Goal: Answer question/provide support

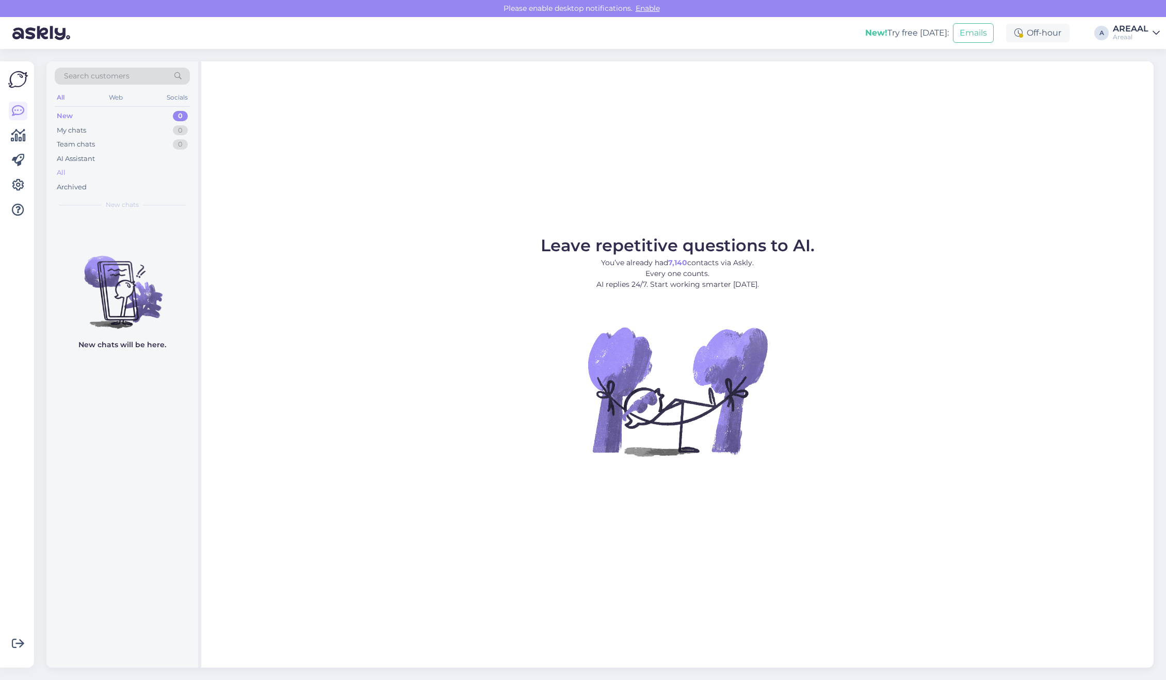
click at [119, 176] on div "All" at bounding box center [122, 173] width 135 height 14
click at [88, 171] on div "All" at bounding box center [122, 173] width 135 height 14
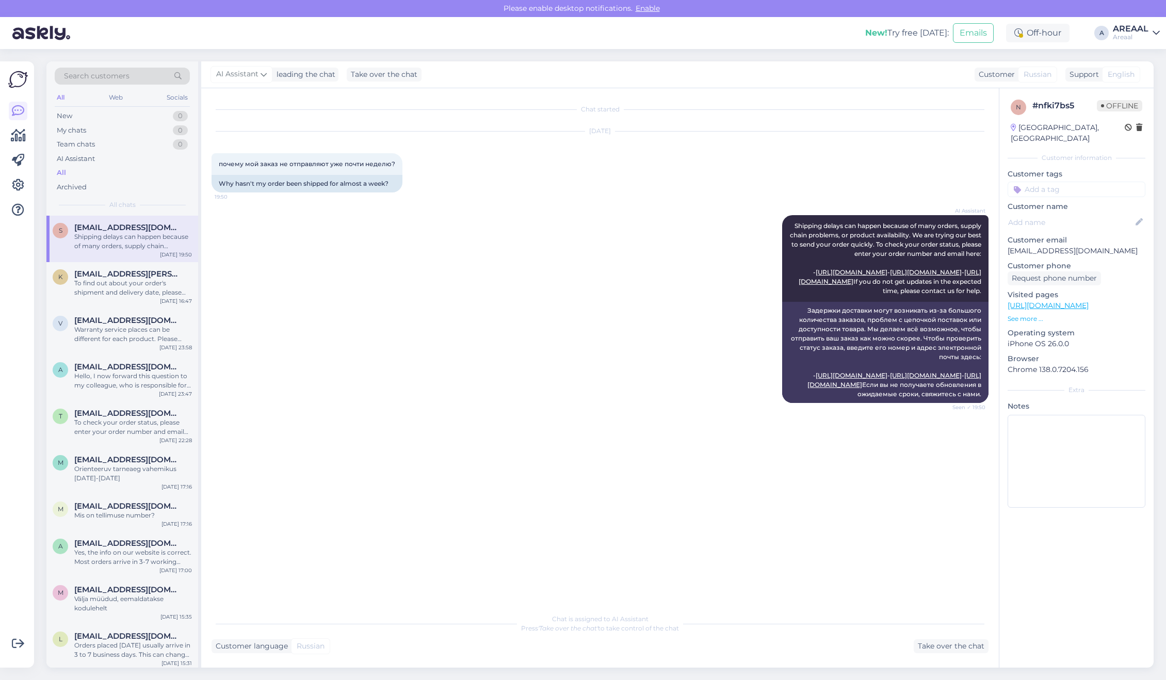
click at [1071, 246] on p "[EMAIL_ADDRESS][DOMAIN_NAME]" at bounding box center [1076, 251] width 138 height 11
copy p "[EMAIL_ADDRESS][DOMAIN_NAME]"
click at [934, 648] on div "Take over the chat" at bounding box center [950, 646] width 75 height 14
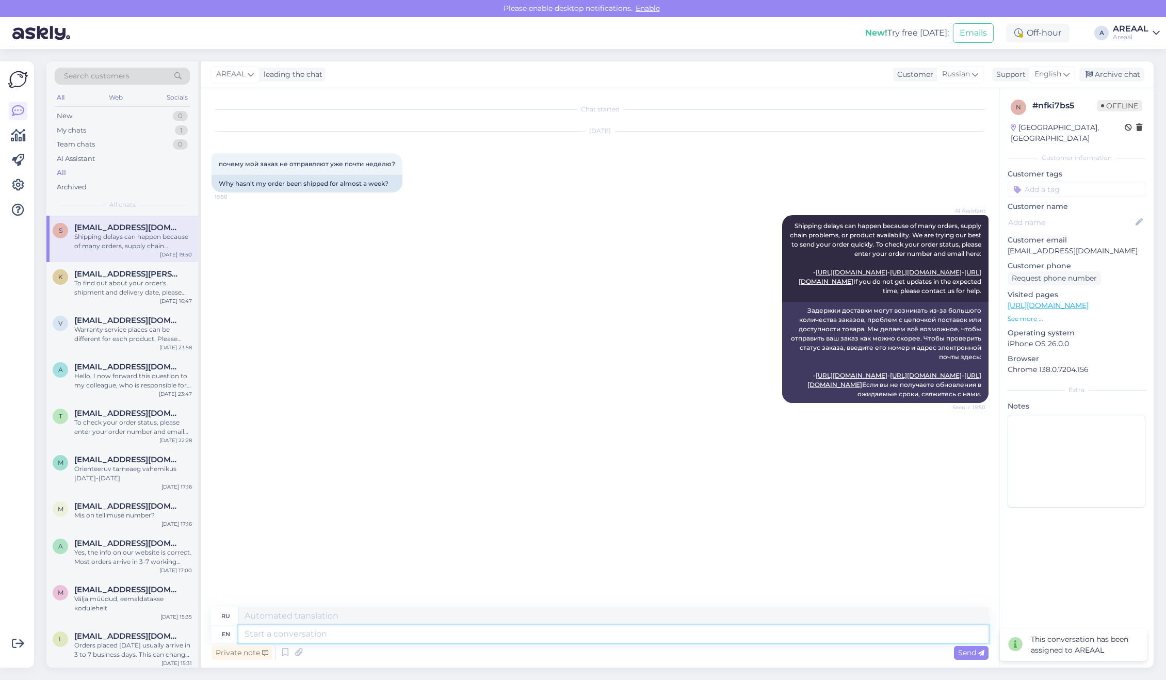
click at [820, 642] on textarea at bounding box center [613, 634] width 750 height 18
click at [797, 635] on textarea at bounding box center [613, 634] width 750 height 18
type textarea "Approximate deli"
type textarea "Приблизительный"
type textarea "Approximate delivery ti"
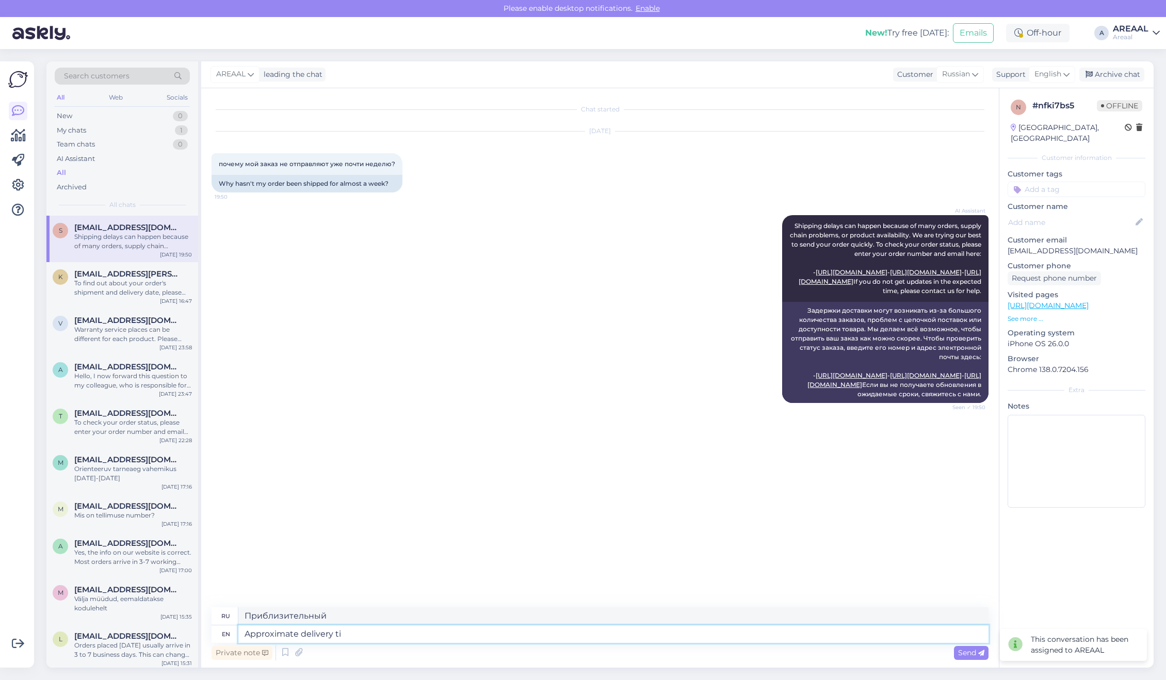
type textarea "Ориентировочная доставка"
type textarea "Approximate delivery time f"
type textarea "Примерное время доставки"
type textarea "Approximate delivery time for this"
type textarea "Ориентировочное время доставки"
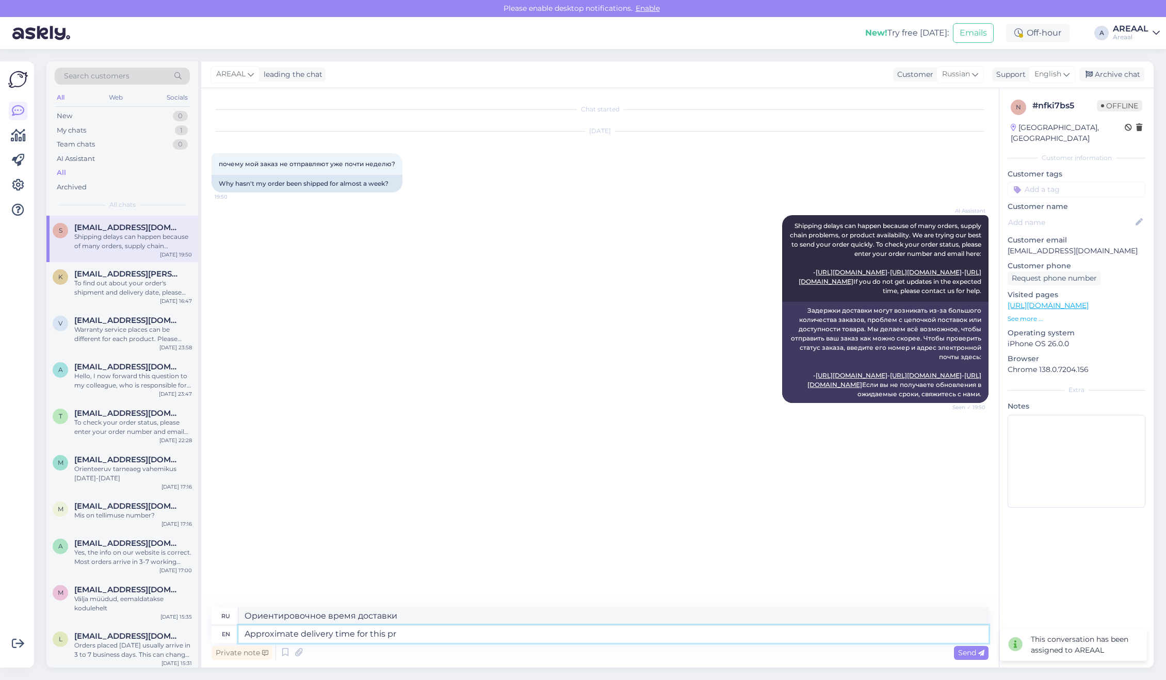
type textarea "Approximate delivery time for this pro"
type textarea "Примерное время доставки для этого"
type textarea "Approximate delivery time for this product is"
type textarea "Ориентировочное время доставки этого товара"
type textarea "Approximate delivery time for this product is"
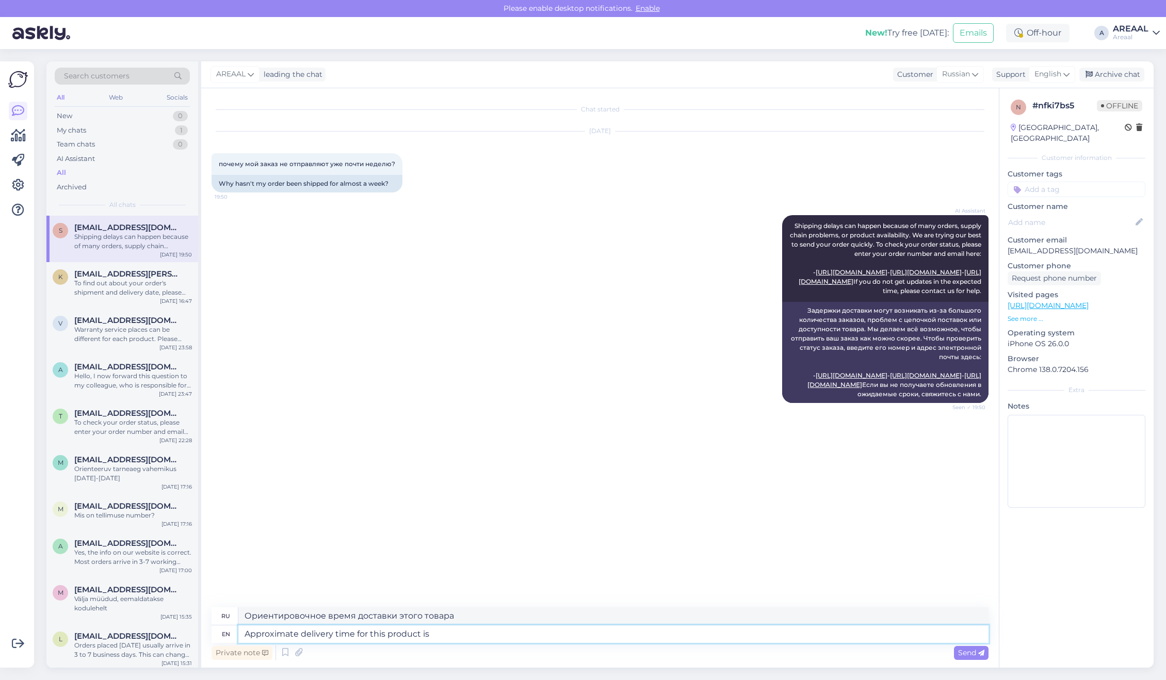
type textarea "Ориентировочный срок доставки этого товара составляет"
type textarea "Approximate delivery time for this product is two w"
type textarea "Ориентировочный срок доставки этого товара составляет два"
type textarea "Approximate delivery time for this product is two weeks. Ord"
type textarea "Ориентировочный срок доставки данного товара составляет две недели."
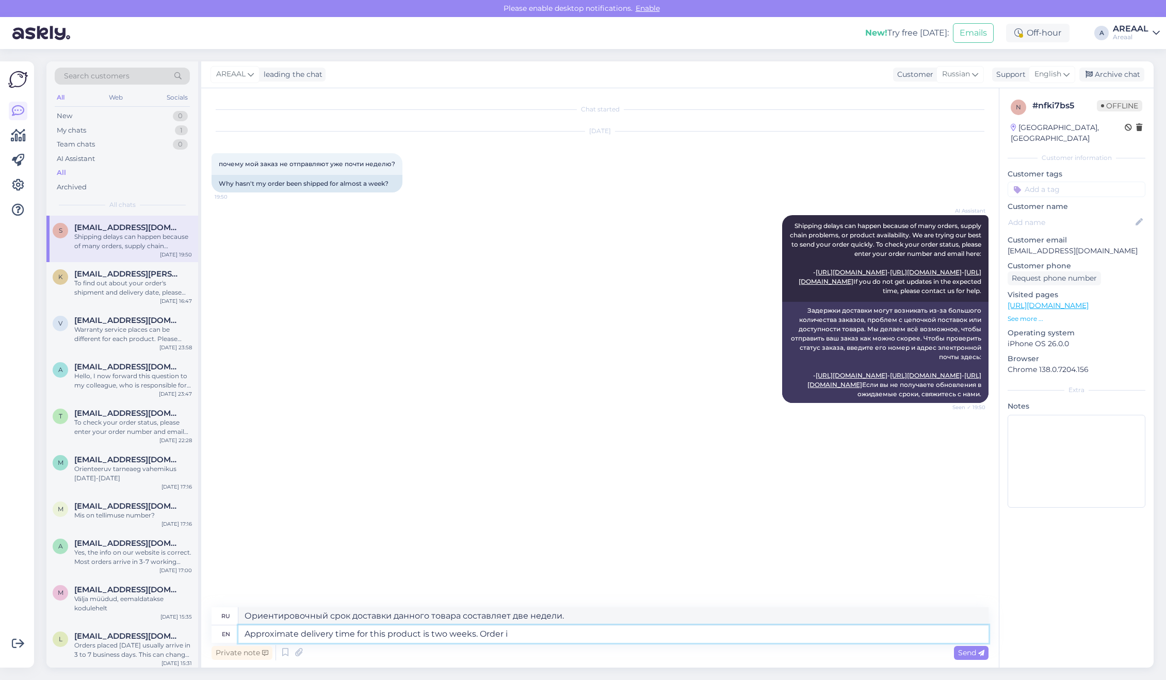
type textarea "Approximate delivery time for this product is two weeks. Order is"
type textarea "Ориентировочный срок доставки этого товара — две недели. Заказать"
type textarea "Approximate delivery time for this product is two weeks. Order is being"
type textarea "Ориентировочный срок доставки этого товара — две недели. Заказ оформлен."
type textarea "Approximate delivery time for this product is two weeks. Order is being pro"
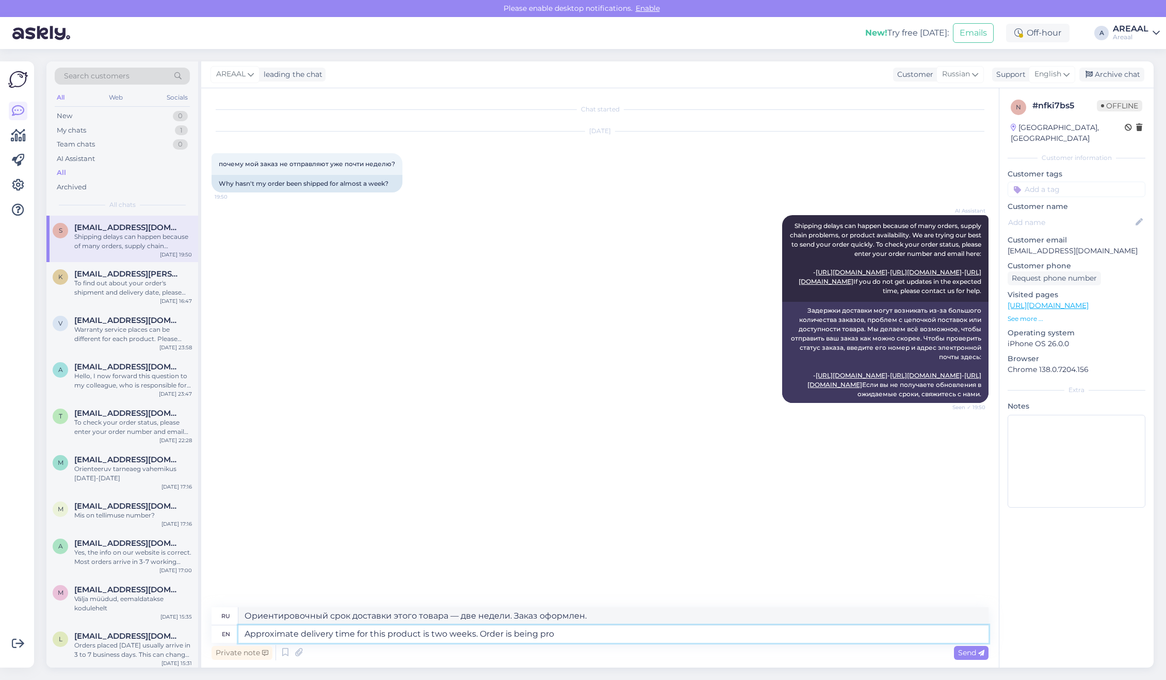
type textarea "Ориентировочный срок доставки этого товара — две недели. Заказ находится в проц…"
type textarea "Approximate delivery time for this product is two weeks. Order is being process…"
type textarea "Ориентировочный срок доставки этого товара — две недели. Заказ обрабатывается."
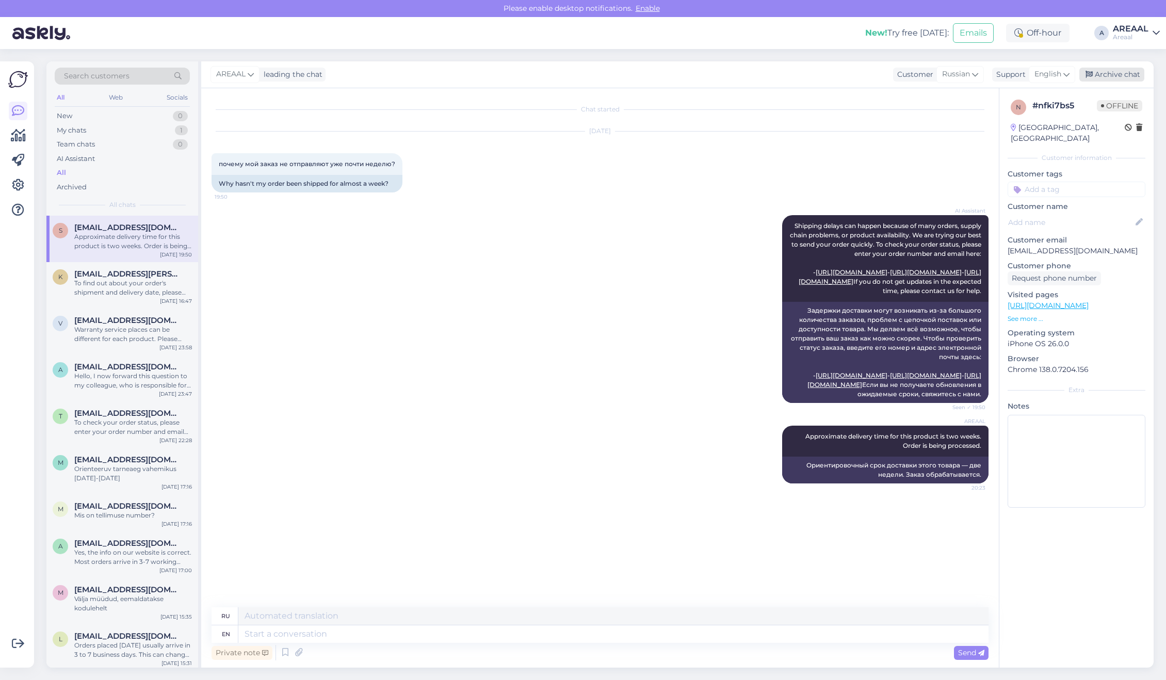
click at [1123, 68] on div "Archive chat" at bounding box center [1111, 75] width 65 height 14
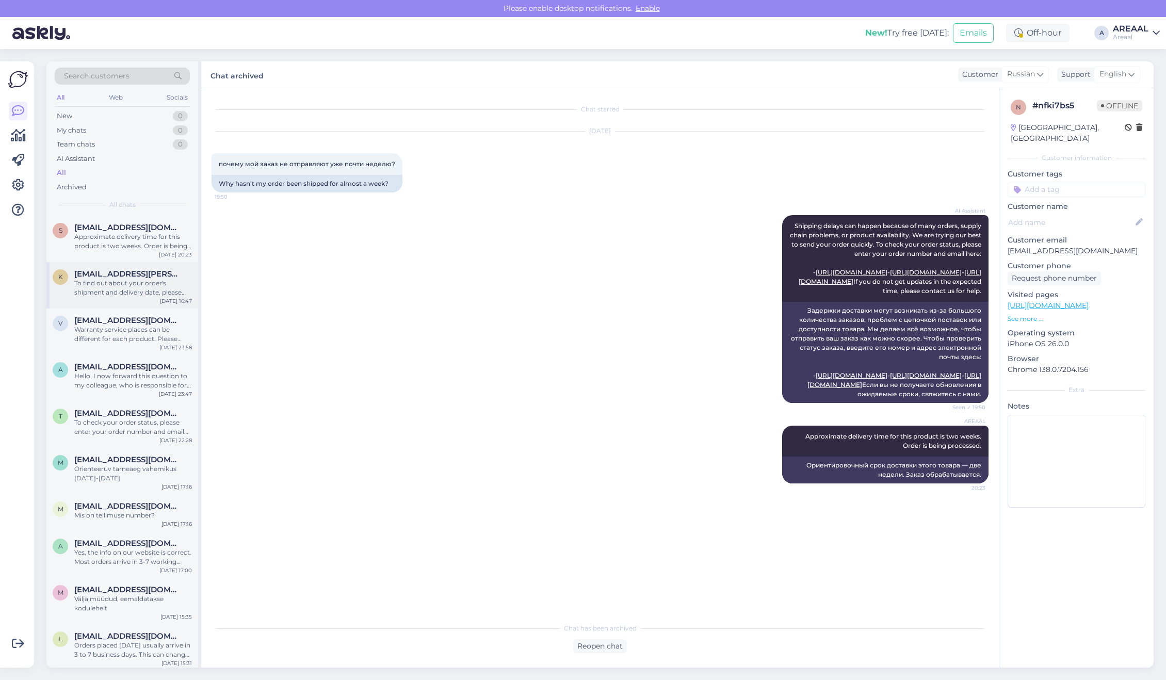
click at [160, 285] on div "To find out about your order's shipment and delivery date, please enter your or…" at bounding box center [133, 288] width 118 height 19
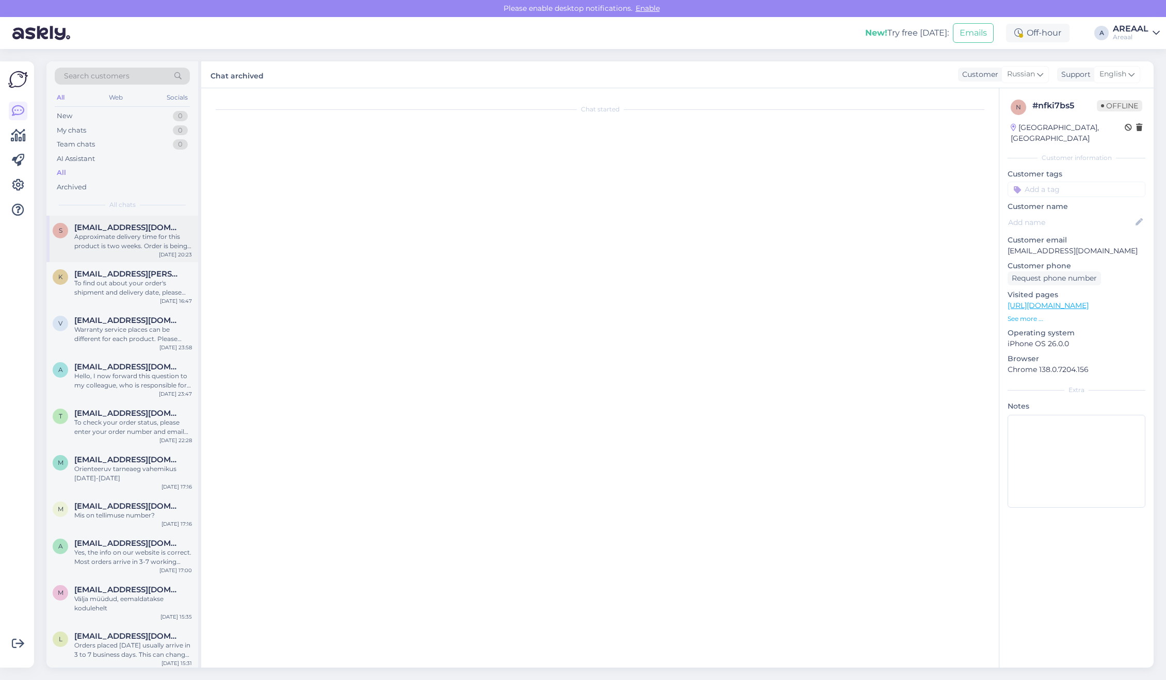
scroll to position [374, 0]
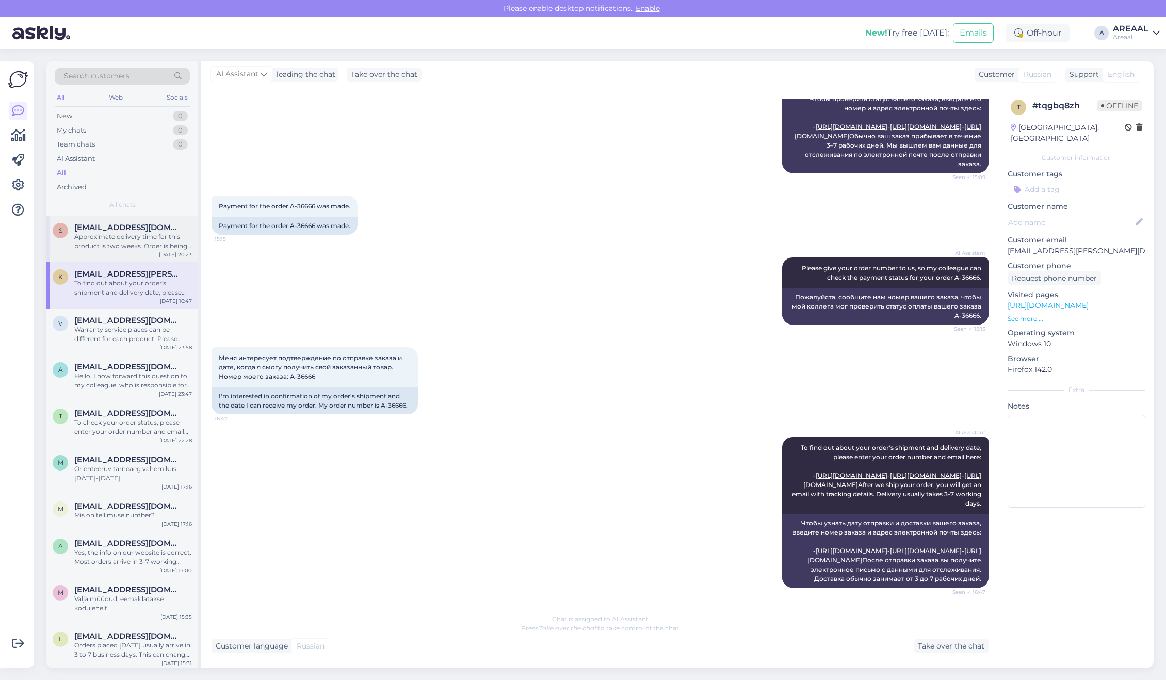
click at [152, 233] on div "Approximate delivery time for this product is two weeks. Order is being process…" at bounding box center [133, 241] width 118 height 19
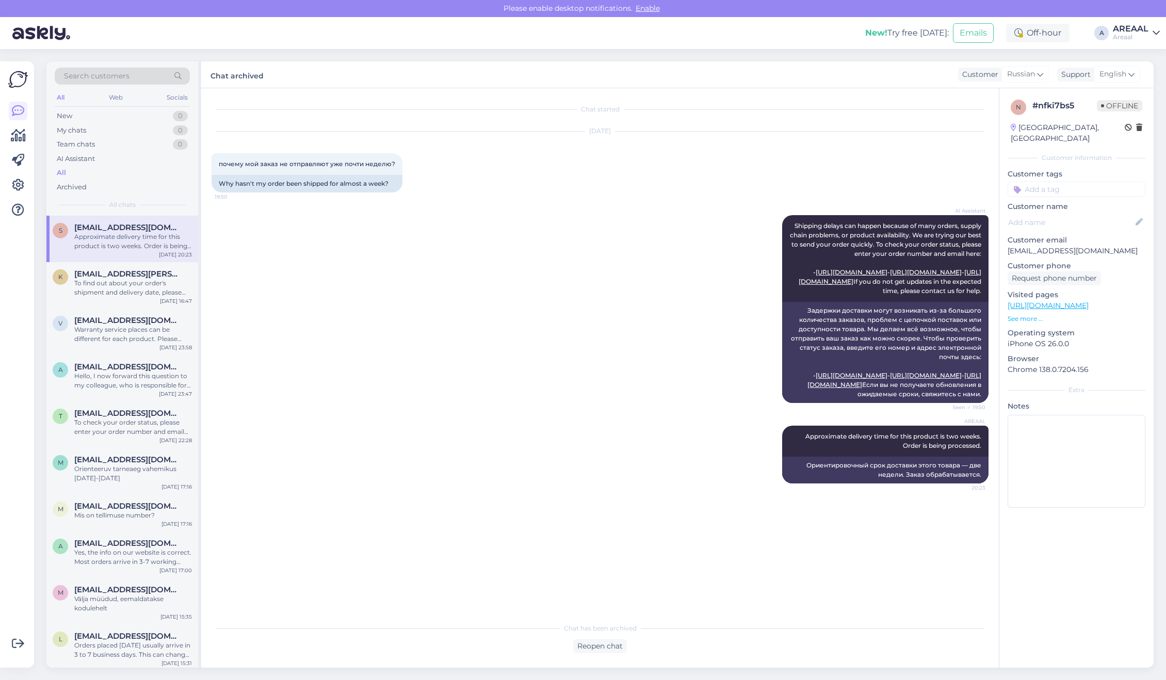
click at [1137, 29] on div "AREAAL" at bounding box center [1131, 29] width 36 height 8
click at [1140, 81] on button "Open" at bounding box center [1136, 80] width 29 height 16
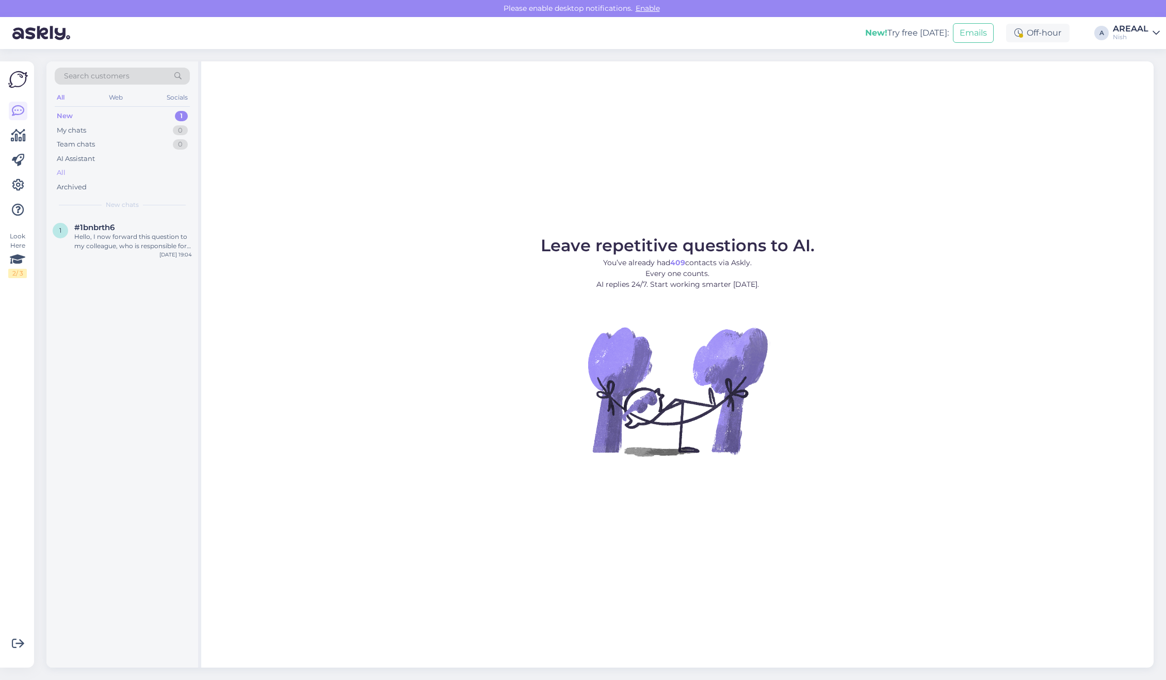
click at [142, 171] on div "All" at bounding box center [122, 173] width 135 height 14
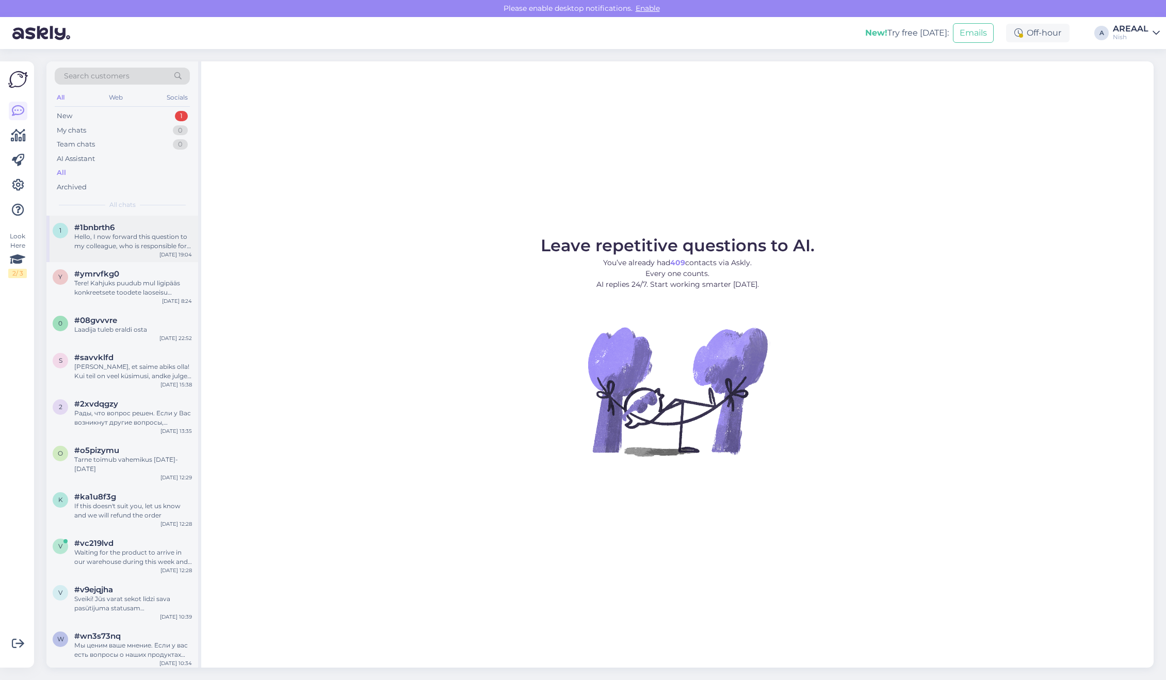
click at [133, 226] on div "#1bnbrth6" at bounding box center [133, 227] width 118 height 9
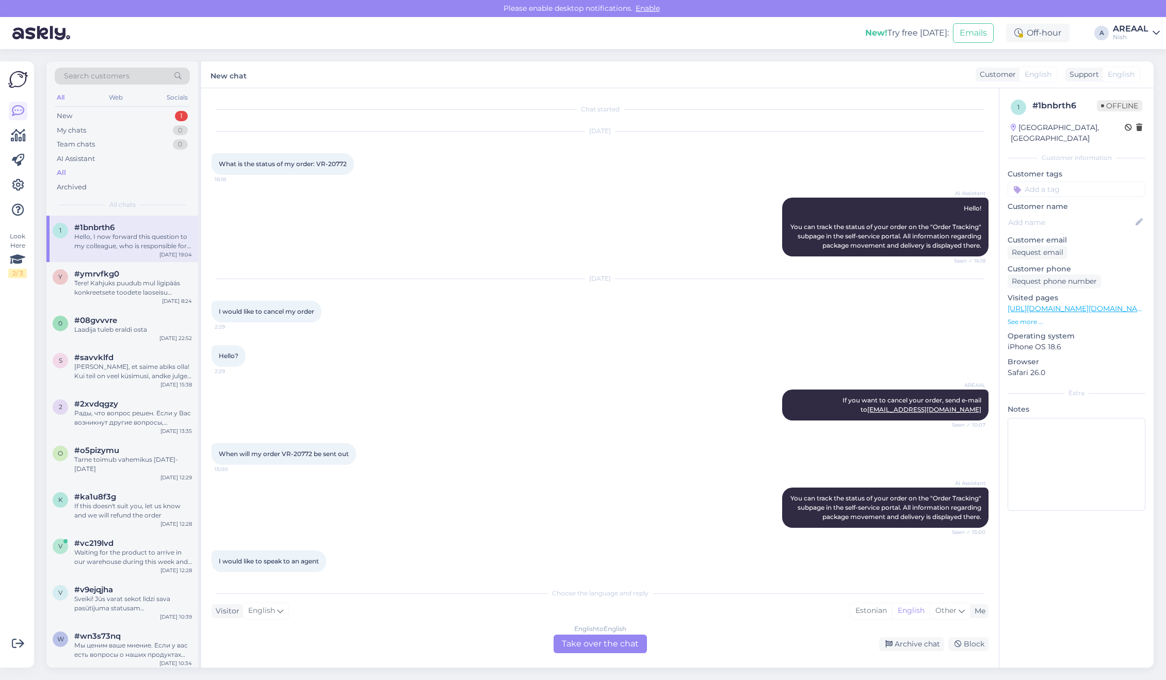
scroll to position [374, 0]
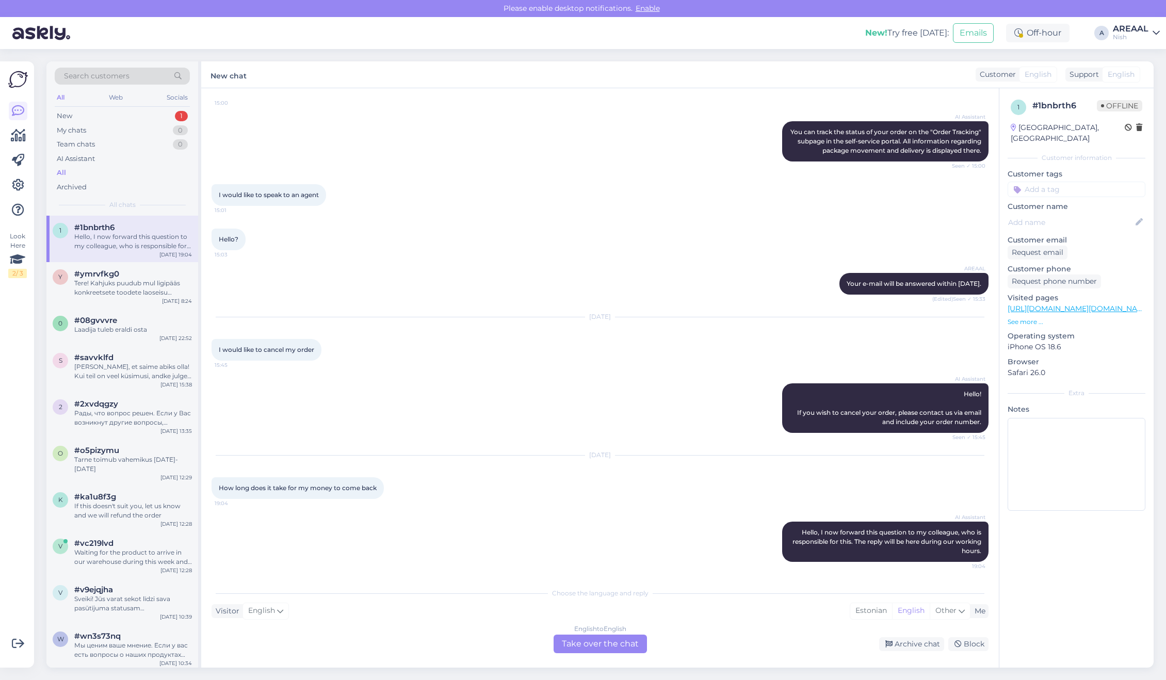
click at [669, 248] on div "Hello? 15:03" at bounding box center [599, 239] width 777 height 44
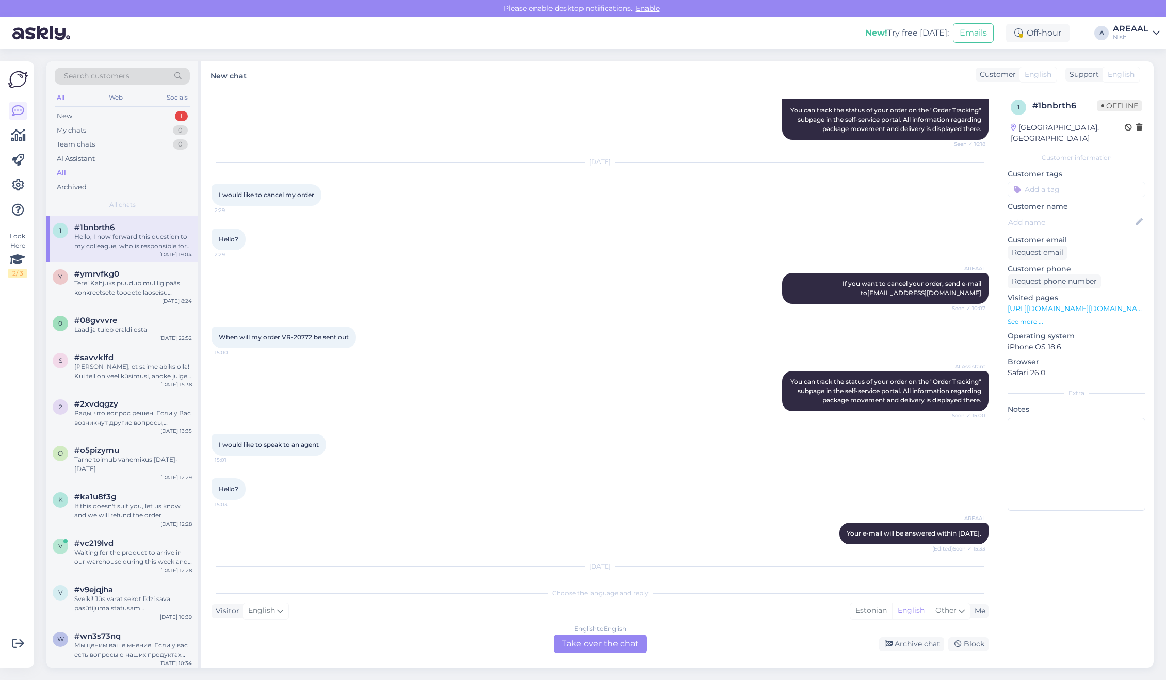
click at [601, 657] on div "Chat started Sep 11 2025 What is the status of my order: VR-20772 16:18 AI Assi…" at bounding box center [599, 377] width 797 height 579
click at [592, 646] on div "English to English Take over the chat" at bounding box center [599, 643] width 93 height 19
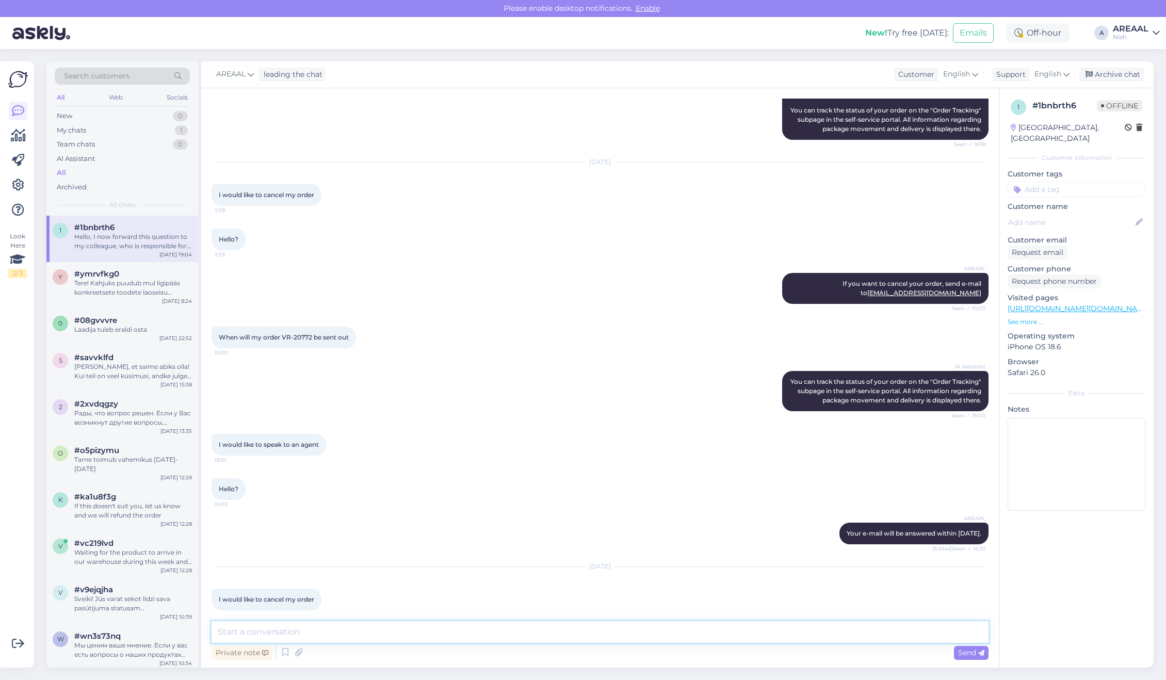
click at [591, 640] on textarea at bounding box center [599, 632] width 777 height 22
type textarea "Ac"
type textarea "Card payment refunds arrive usually within 10 working days."
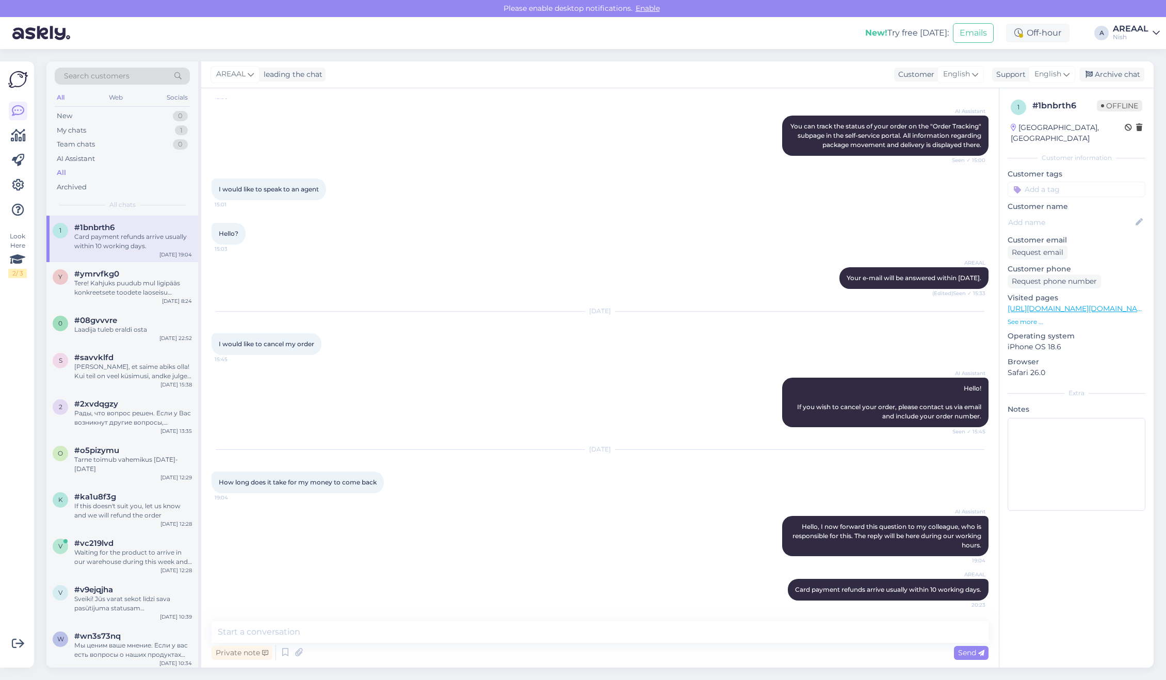
click at [273, 579] on div "AREAAL Card payment refunds arrive usually within 10 working days. 20:23" at bounding box center [599, 589] width 777 height 44
drag, startPoint x: 289, startPoint y: 641, endPoint x: 320, endPoint y: 643, distance: 30.5
click at [290, 641] on textarea at bounding box center [599, 632] width 777 height 22
paste textarea "https://support.stripe.com/questions/where-is-my-customers-refund"
type textarea "https://support.stripe.com/questions/where-is-my-customers-refund"
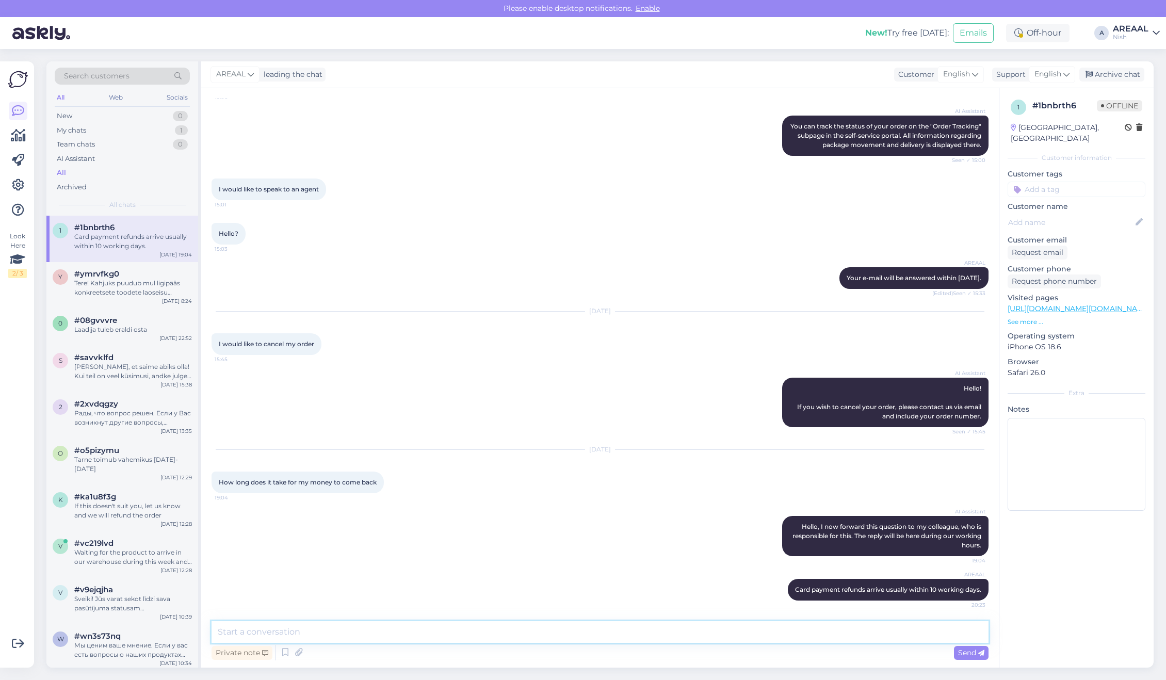
scroll to position [434, 0]
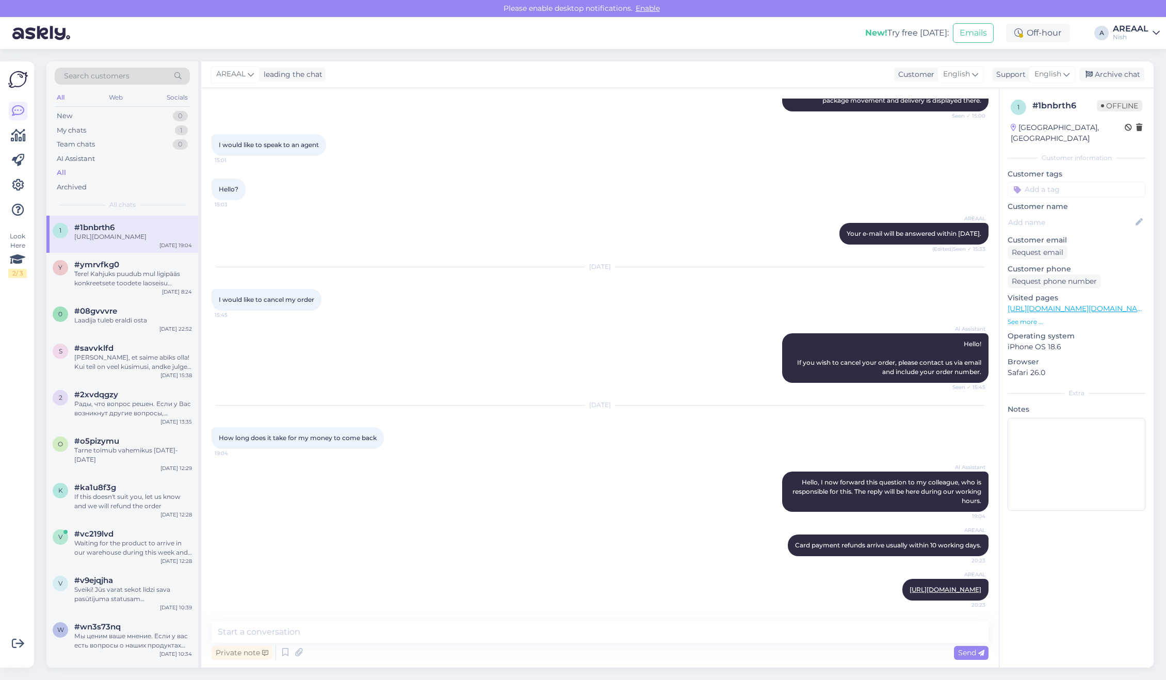
click at [832, 322] on div "AI Assistant Hello! If you wish to cancel your order, please contact us via ema…" at bounding box center [599, 358] width 777 height 72
click at [1127, 78] on div "Archive chat" at bounding box center [1111, 75] width 65 height 14
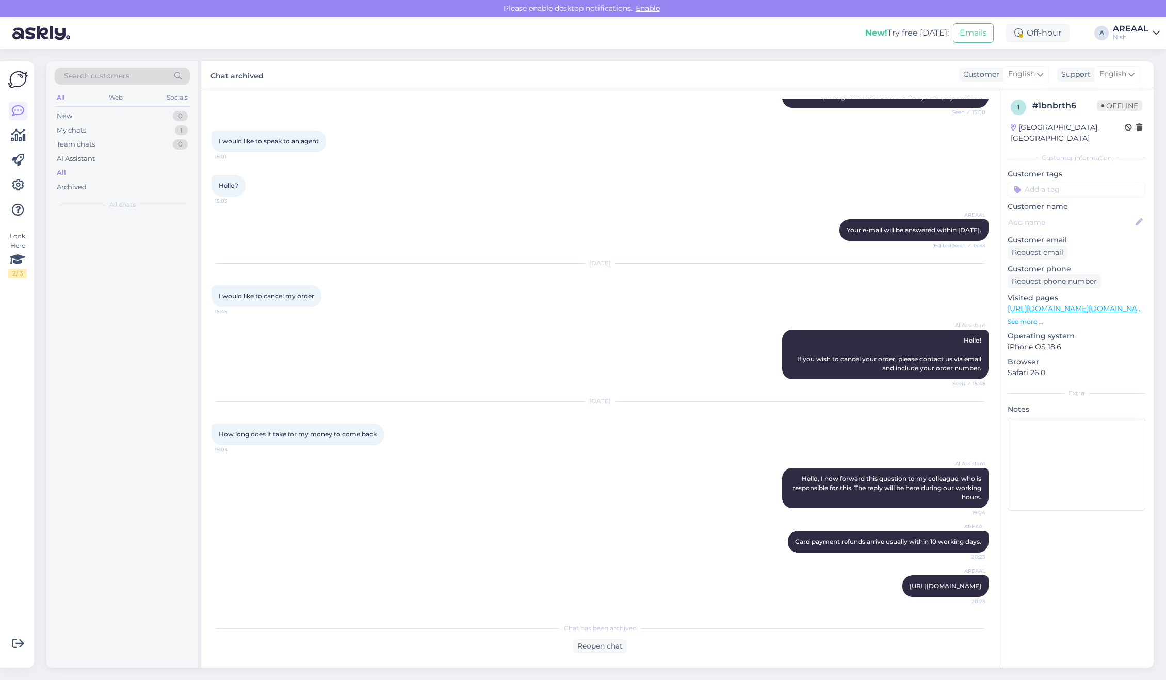
click at [1125, 36] on div "Nish" at bounding box center [1131, 37] width 36 height 8
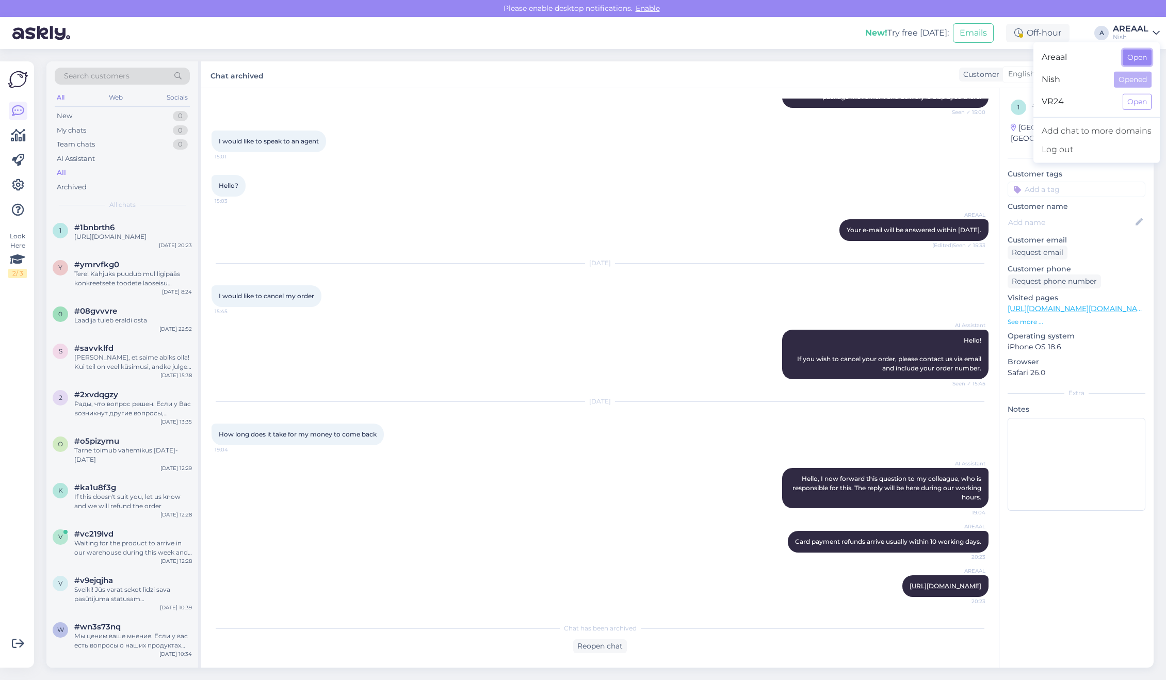
click at [1131, 57] on button "Open" at bounding box center [1136, 58] width 29 height 16
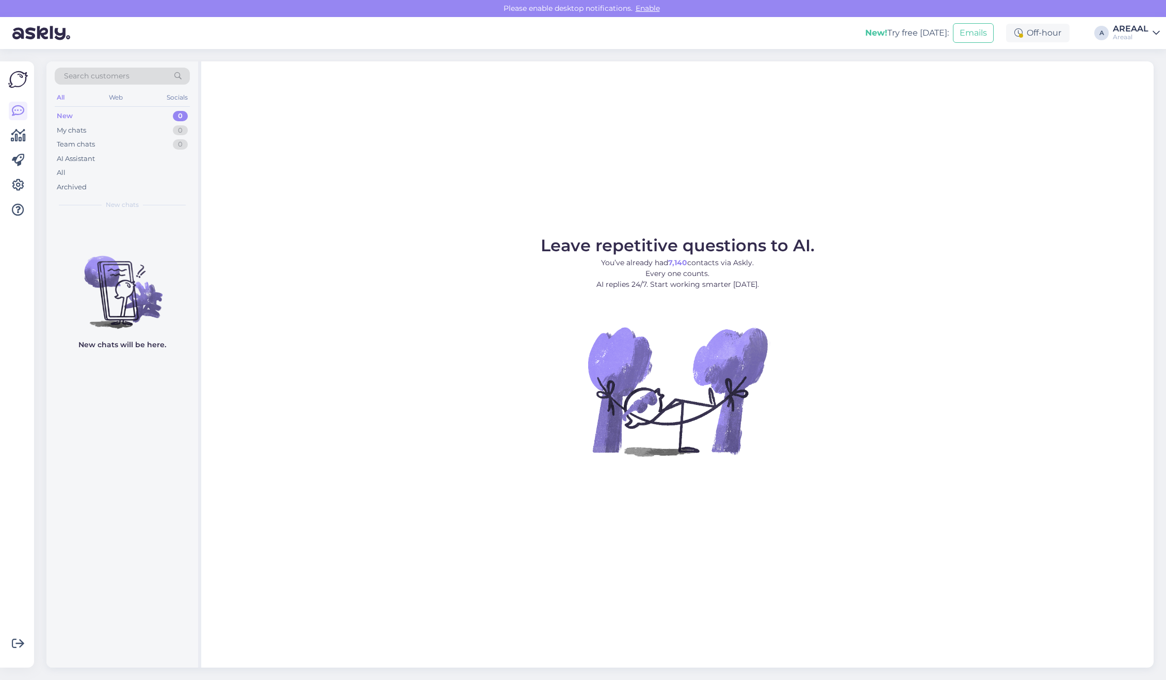
click at [537, 283] on figure "Leave repetitive questions to AI. You’ve already had 7,140 contacts via Askly. …" at bounding box center [677, 360] width 934 height 247
click at [104, 163] on div "AI Assistant" at bounding box center [122, 159] width 135 height 14
click at [102, 171] on div "All" at bounding box center [122, 173] width 135 height 14
click at [89, 172] on div "All" at bounding box center [122, 173] width 135 height 14
click at [124, 171] on div "All" at bounding box center [122, 173] width 135 height 14
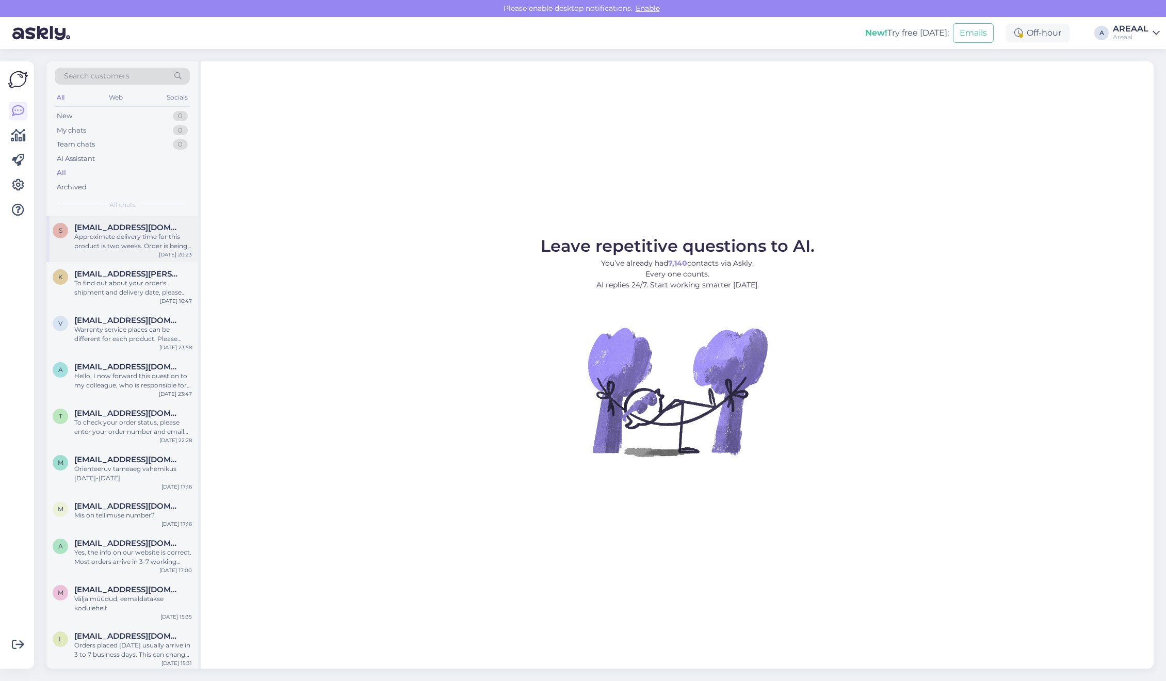
click at [130, 225] on span "[EMAIL_ADDRESS][DOMAIN_NAME]" at bounding box center [127, 227] width 107 height 9
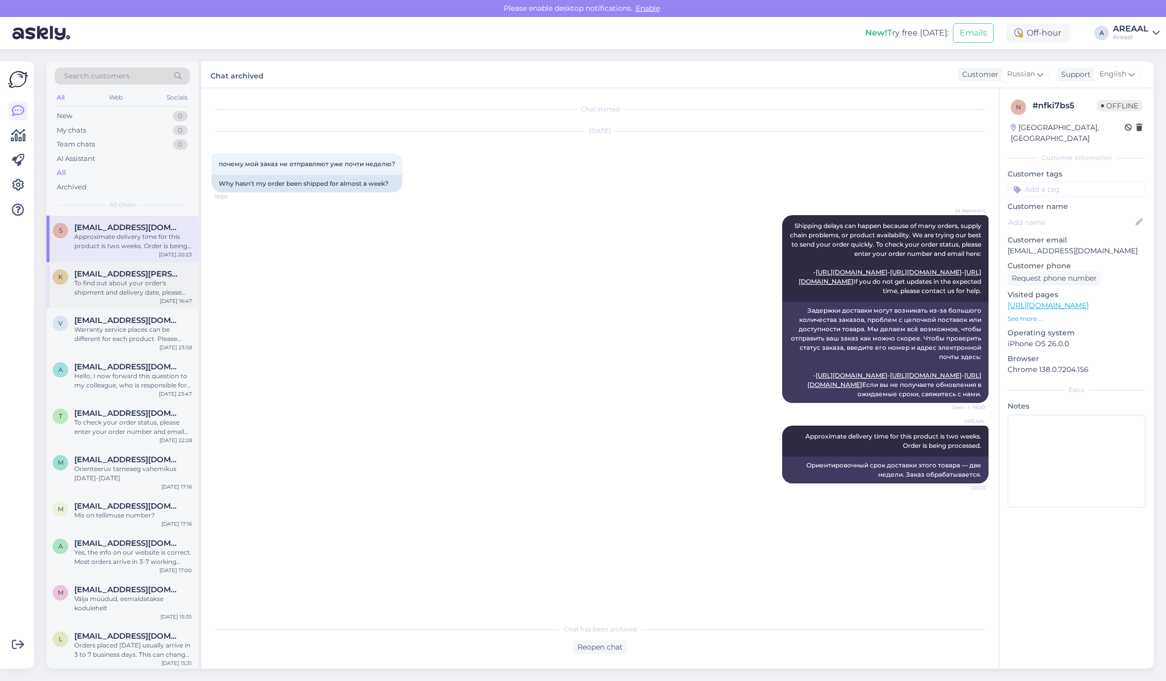
click at [136, 282] on div "To find out about your order's shipment and delivery date, please enter your or…" at bounding box center [133, 288] width 118 height 19
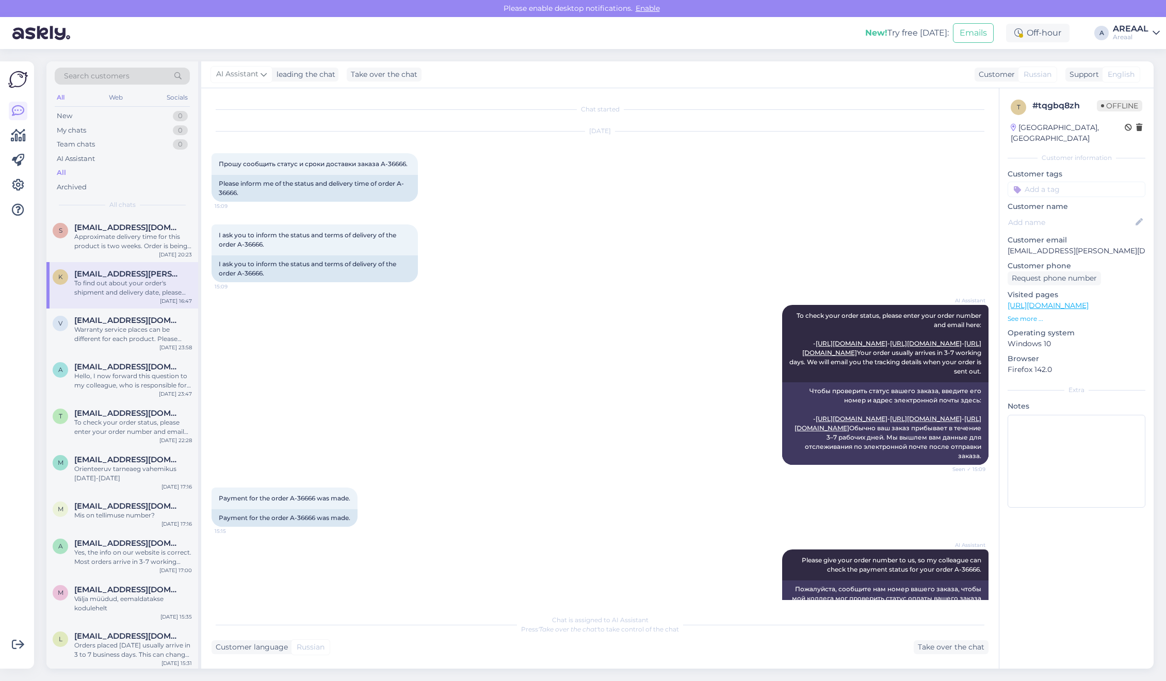
scroll to position [374, 0]
